Goal: Browse casually

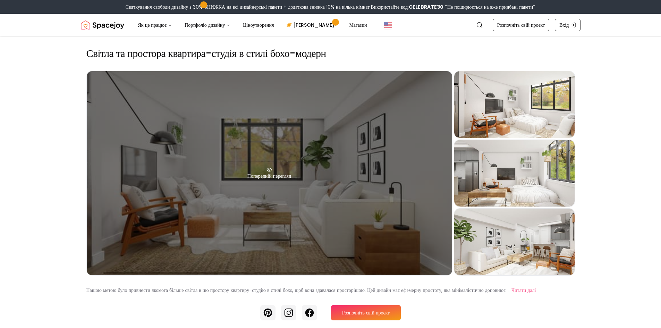
click at [275, 170] on div "Попередній перегляд" at bounding box center [269, 173] width 365 height 204
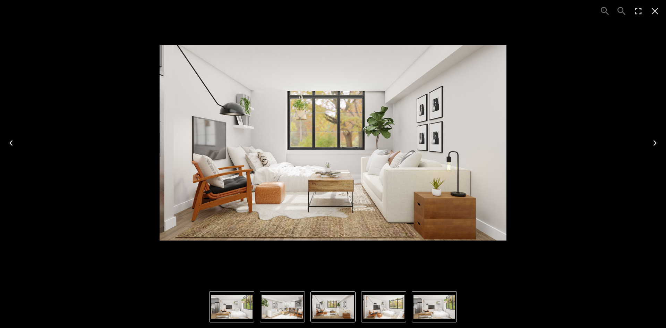
click at [643, 140] on div "1 of 4" at bounding box center [333, 143] width 655 height 275
click at [661, 139] on button "Next" at bounding box center [655, 143] width 22 height 28
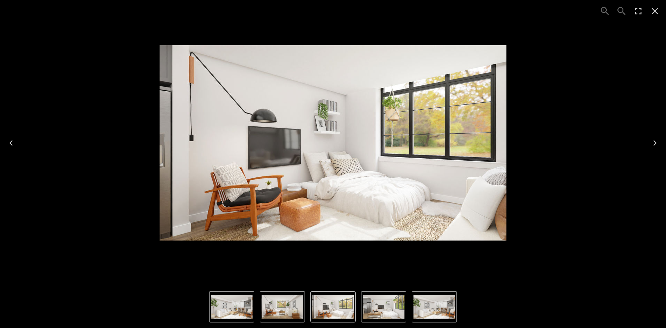
click at [660, 137] on icon "Next" at bounding box center [655, 142] width 11 height 11
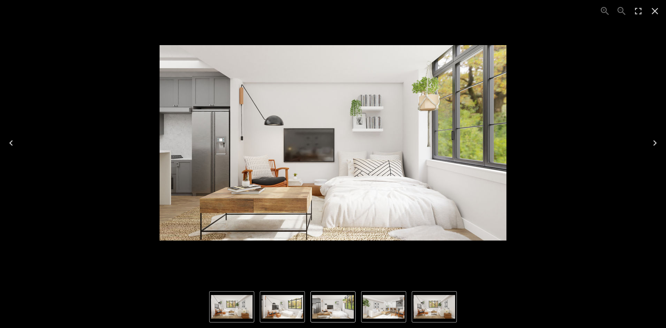
click at [660, 137] on icon "Next" at bounding box center [655, 142] width 11 height 11
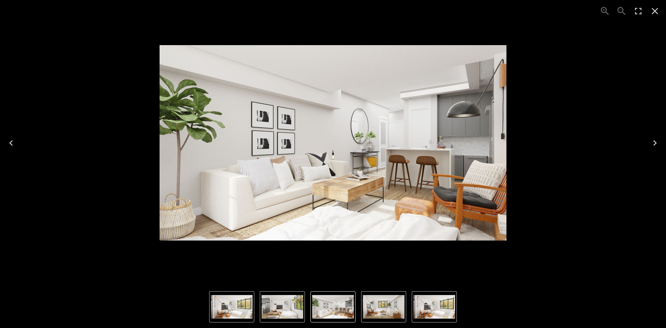
click at [660, 137] on icon "Next" at bounding box center [655, 142] width 11 height 11
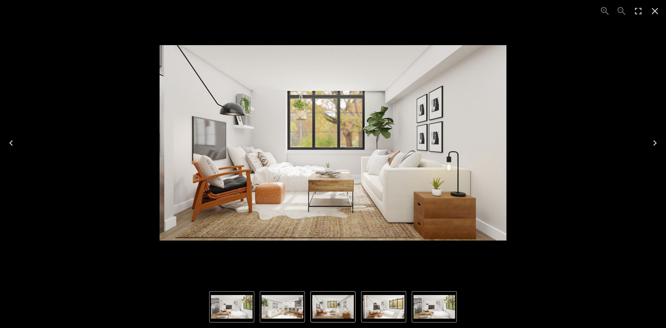
click at [660, 137] on icon "Next" at bounding box center [655, 142] width 11 height 11
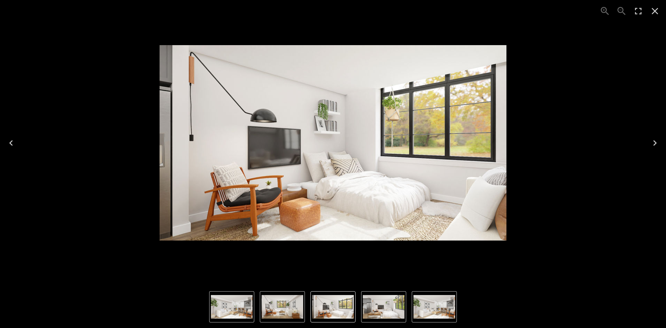
click at [660, 137] on icon "Next" at bounding box center [655, 142] width 11 height 11
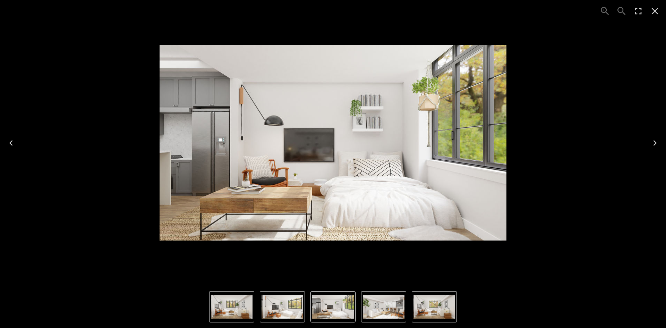
click at [660, 137] on icon "Next" at bounding box center [655, 142] width 11 height 11
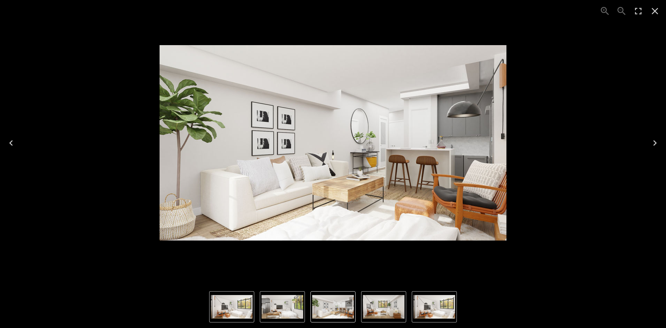
click at [660, 137] on icon "Next" at bounding box center [655, 142] width 11 height 11
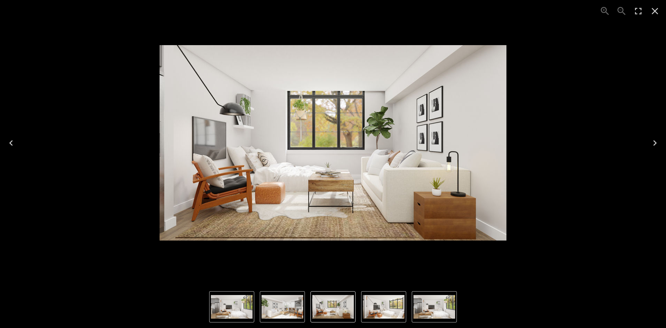
click at [659, 137] on icon "Next" at bounding box center [655, 142] width 11 height 11
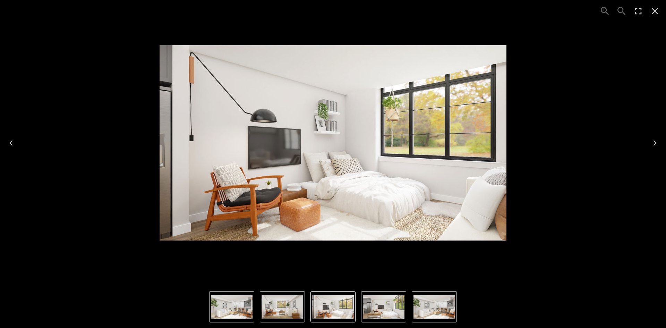
click at [661, 132] on button "Next" at bounding box center [655, 143] width 22 height 28
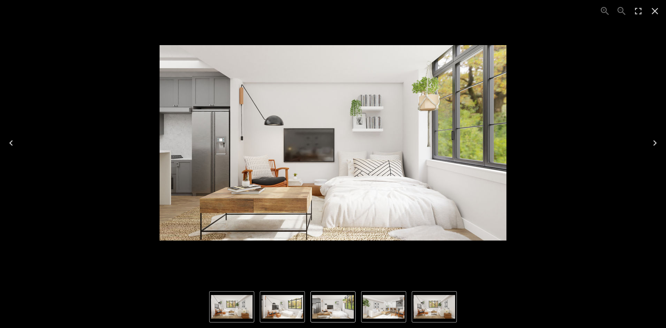
click at [660, 135] on button "Next" at bounding box center [655, 143] width 22 height 28
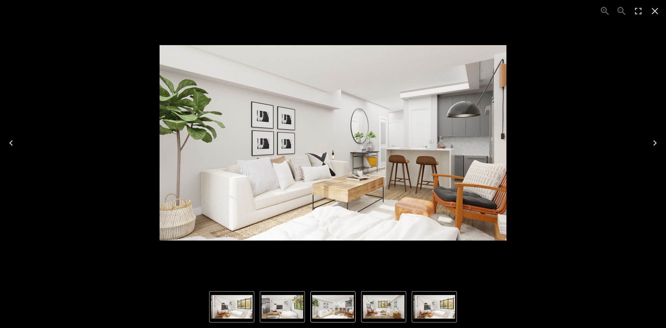
click at [655, 10] on icon "Close" at bounding box center [655, 11] width 11 height 11
